Goal: Find specific page/section: Find specific page/section

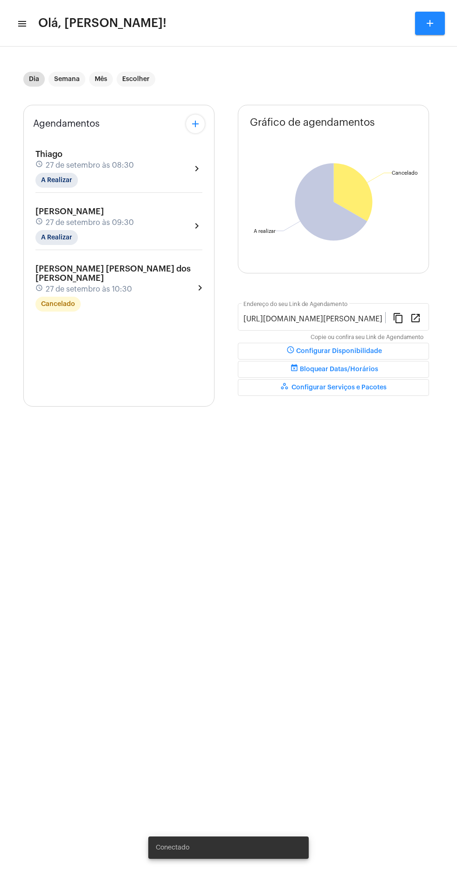
click at [92, 231] on div "[PERSON_NAME] schedule 27 de setembro às 09:30 A Realizar" at bounding box center [84, 226] width 98 height 38
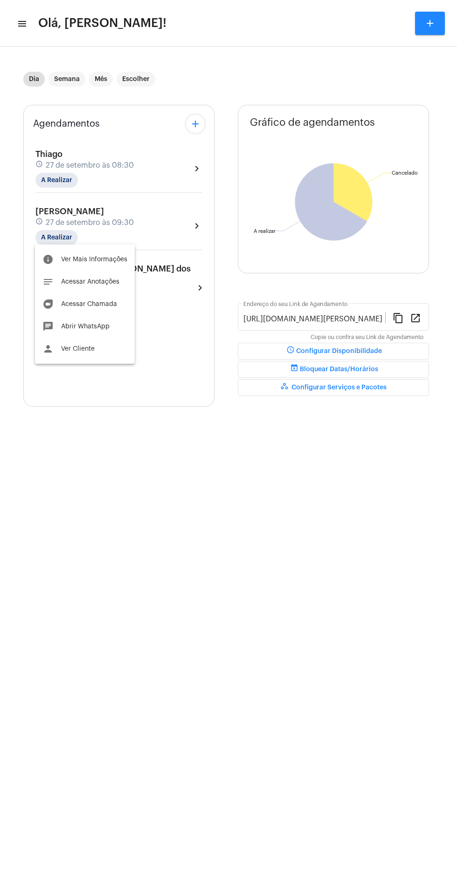
click at [317, 657] on div at bounding box center [228, 435] width 457 height 870
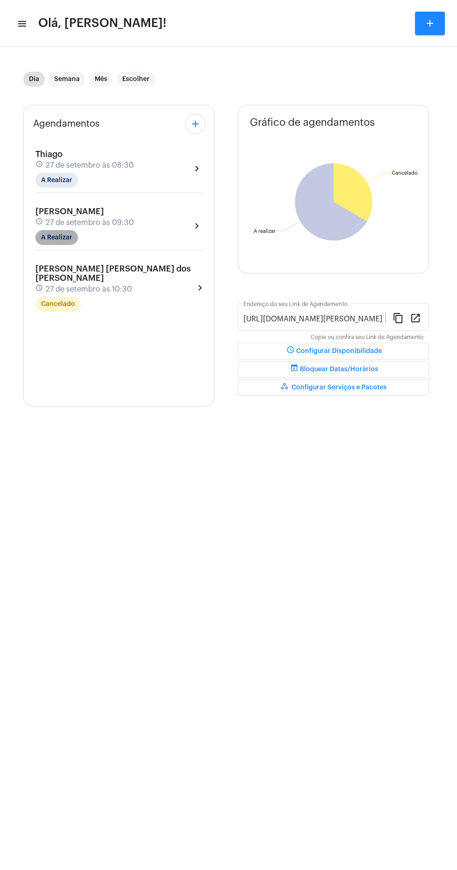
click at [71, 238] on mat-chip "A Realizar" at bounding box center [56, 237] width 42 height 15
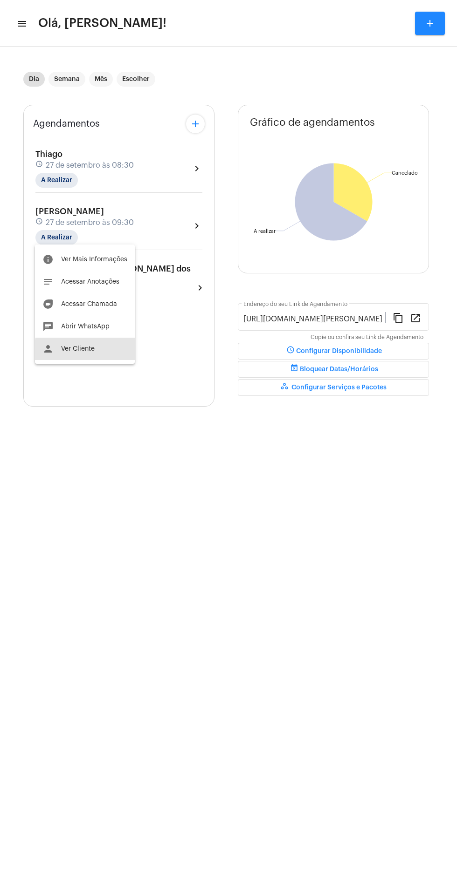
click at [104, 351] on button "person Ver Cliente" at bounding box center [85, 349] width 100 height 22
